Goal: Transaction & Acquisition: Subscribe to service/newsletter

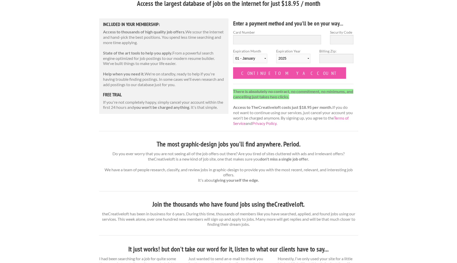
scroll to position [52, 0]
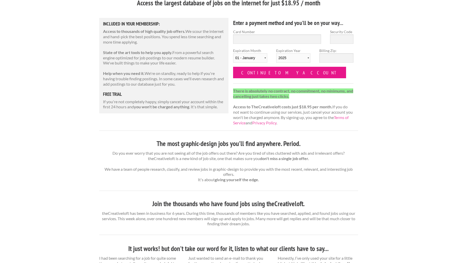
click at [243, 75] on input "Continue to my account" at bounding box center [289, 72] width 113 height 11
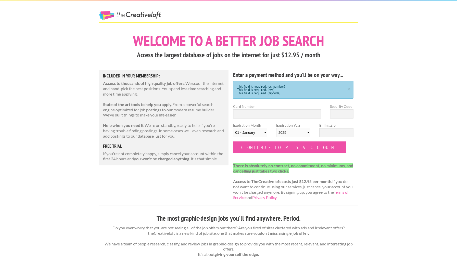
click at [150, 13] on link "The Creative Loft" at bounding box center [130, 15] width 62 height 9
